Goal: Task Accomplishment & Management: Manage account settings

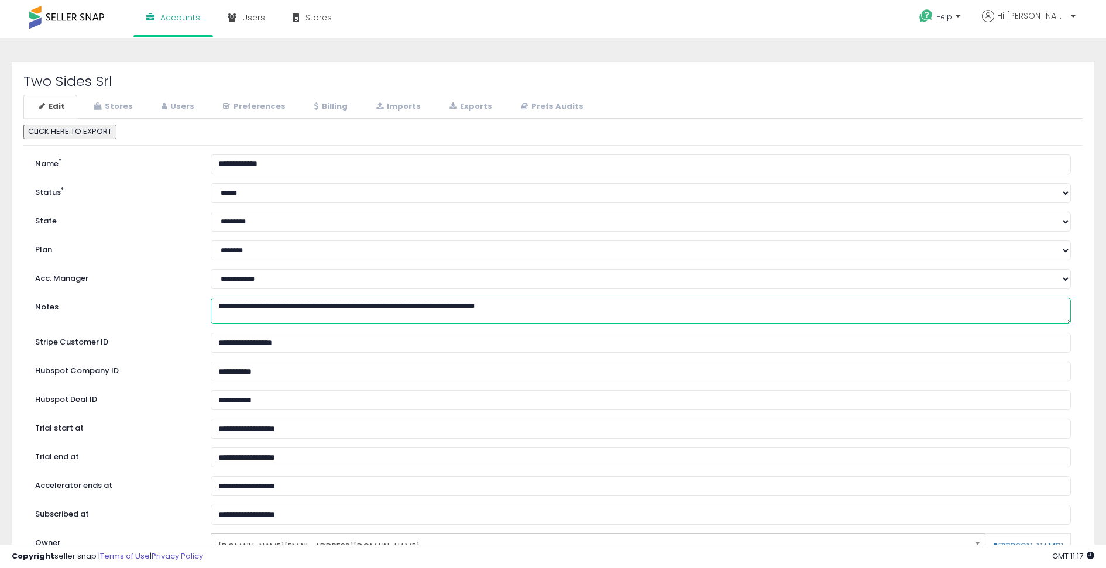
click at [246, 308] on textarea "**********" at bounding box center [641, 311] width 860 height 27
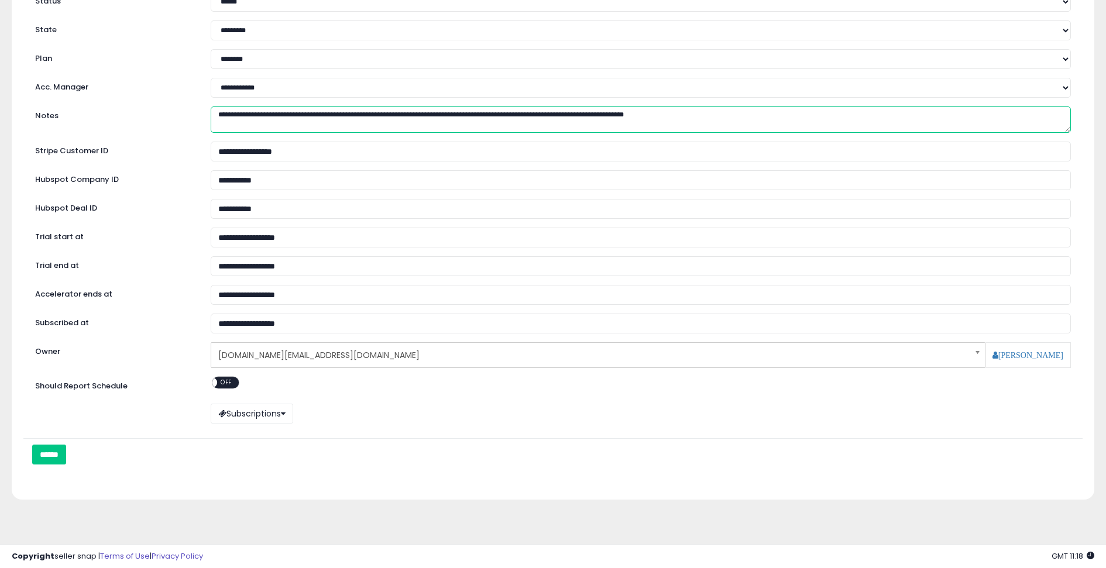
scroll to position [193, 0]
type textarea "**********"
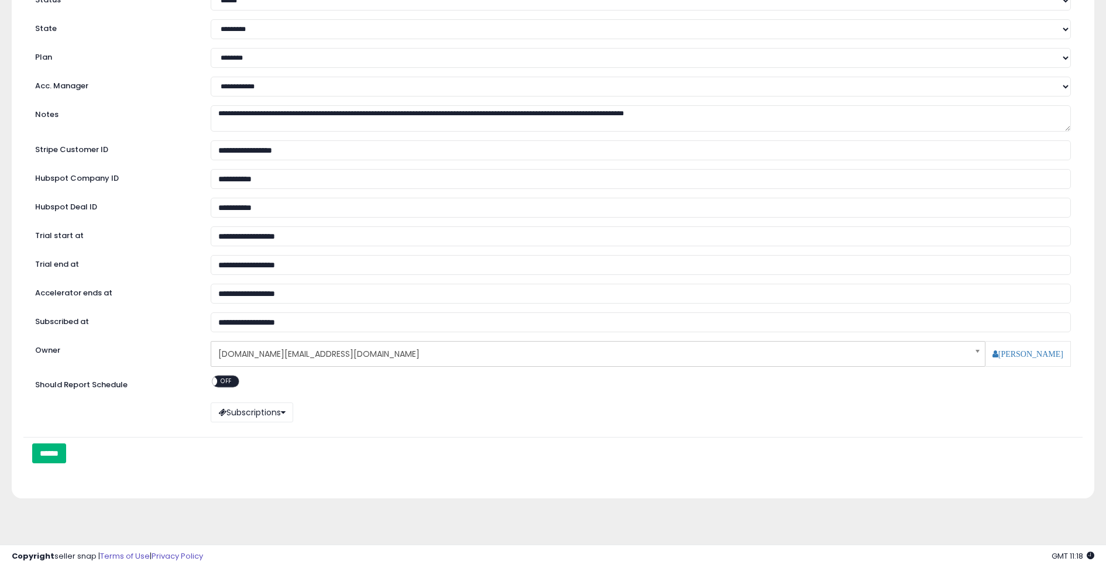
click at [62, 452] on input "******" at bounding box center [49, 454] width 34 height 20
